Goal: Task Accomplishment & Management: Complete application form

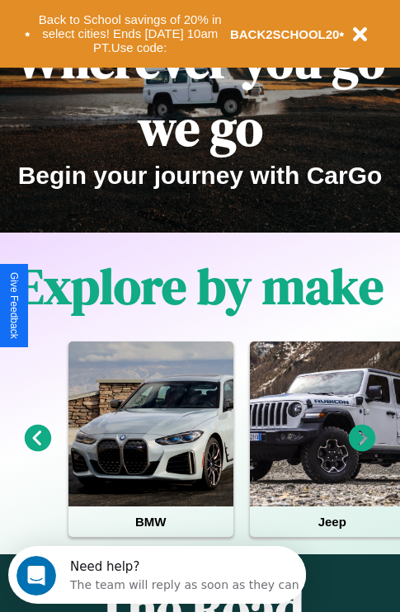
scroll to position [254, 0]
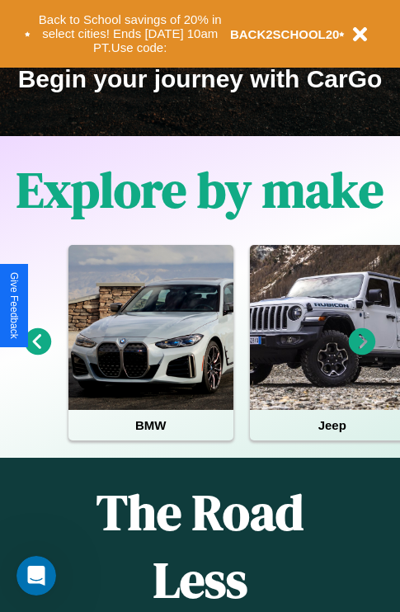
click at [362, 353] on icon at bounding box center [362, 341] width 27 height 27
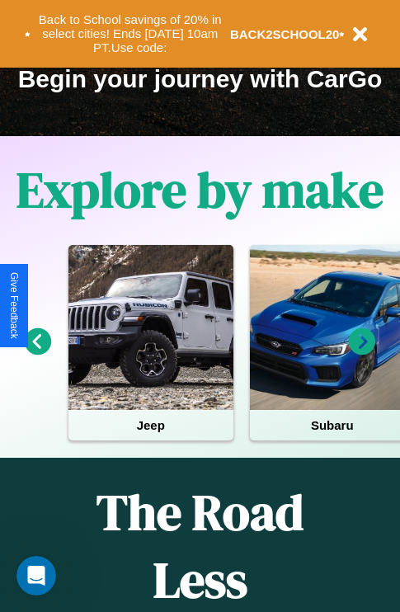
click at [37, 353] on icon at bounding box center [38, 341] width 27 height 27
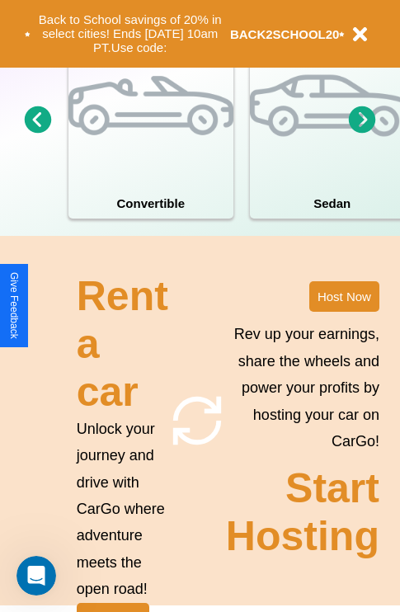
scroll to position [1286, 0]
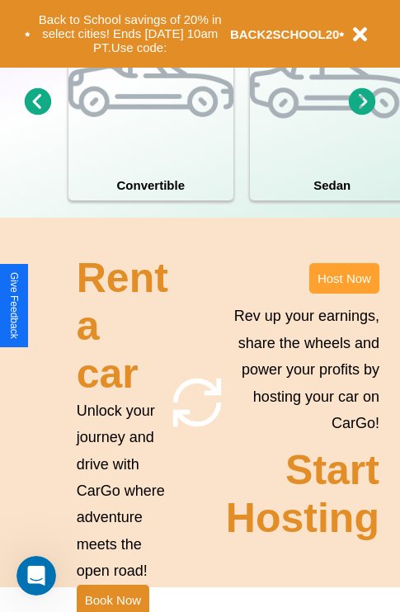
click at [344, 294] on button "Host Now" at bounding box center [344, 278] width 70 height 31
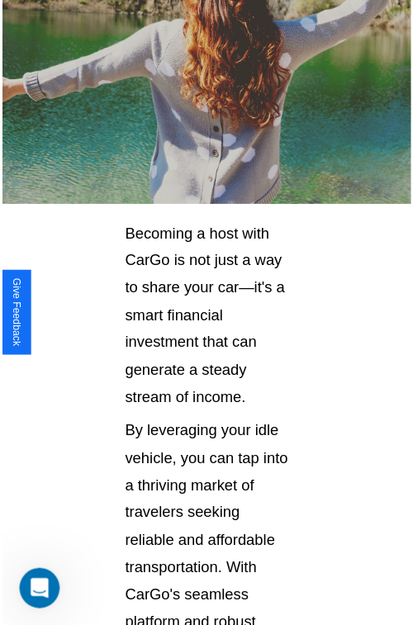
scroll to position [1169, 0]
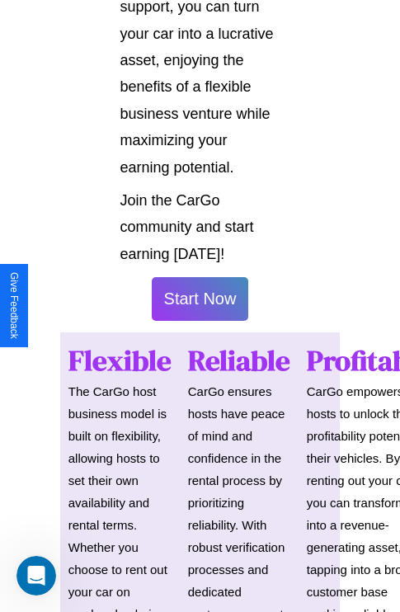
click at [200, 306] on button "Start Now" at bounding box center [200, 299] width 97 height 44
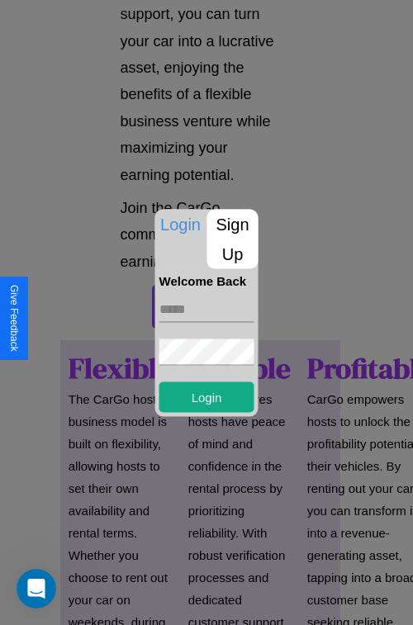
click at [232, 238] on p "Sign Up" at bounding box center [232, 238] width 51 height 59
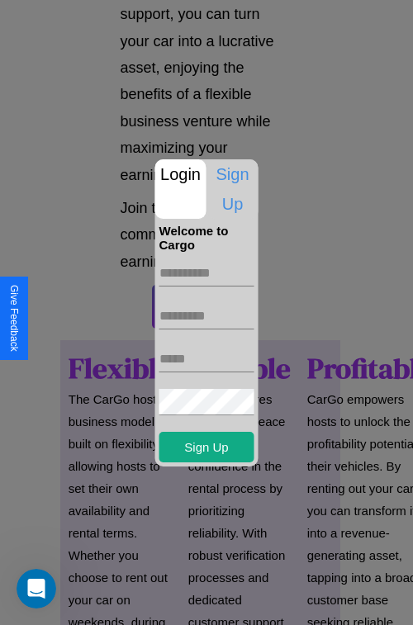
click at [206, 272] on input "text" at bounding box center [206, 273] width 95 height 26
type input "******"
click at [206, 315] on input "text" at bounding box center [206, 316] width 95 height 26
type input "*****"
click at [206, 358] on input "text" at bounding box center [206, 359] width 95 height 26
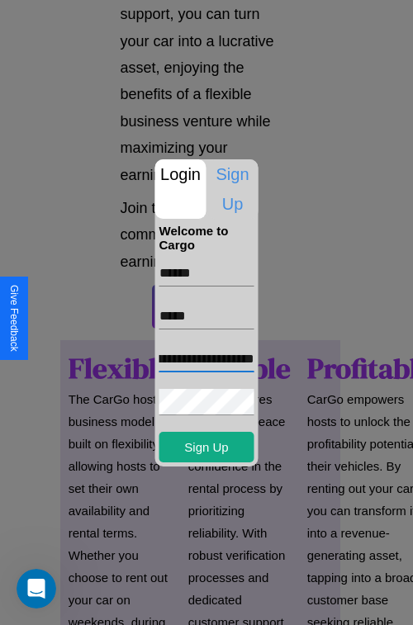
scroll to position [0, 64]
type input "**********"
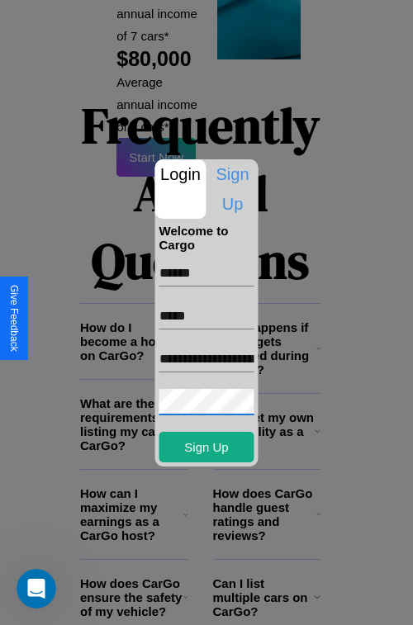
click at [212, 602] on div at bounding box center [206, 312] width 413 height 625
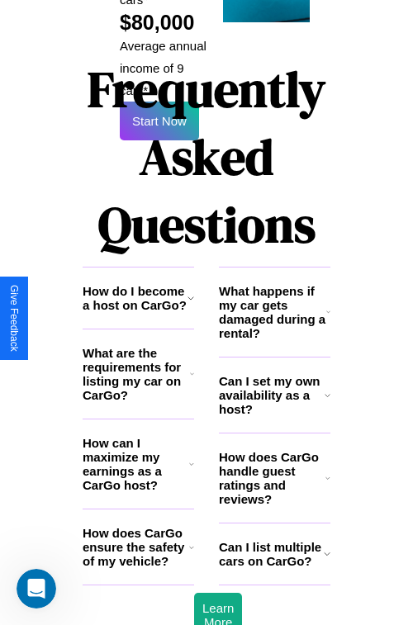
scroll to position [1163, 0]
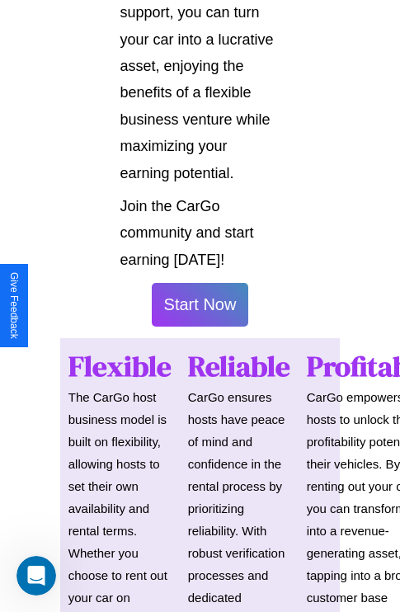
click at [200, 312] on button "Start Now" at bounding box center [200, 305] width 97 height 44
